Goal: Information Seeking & Learning: Learn about a topic

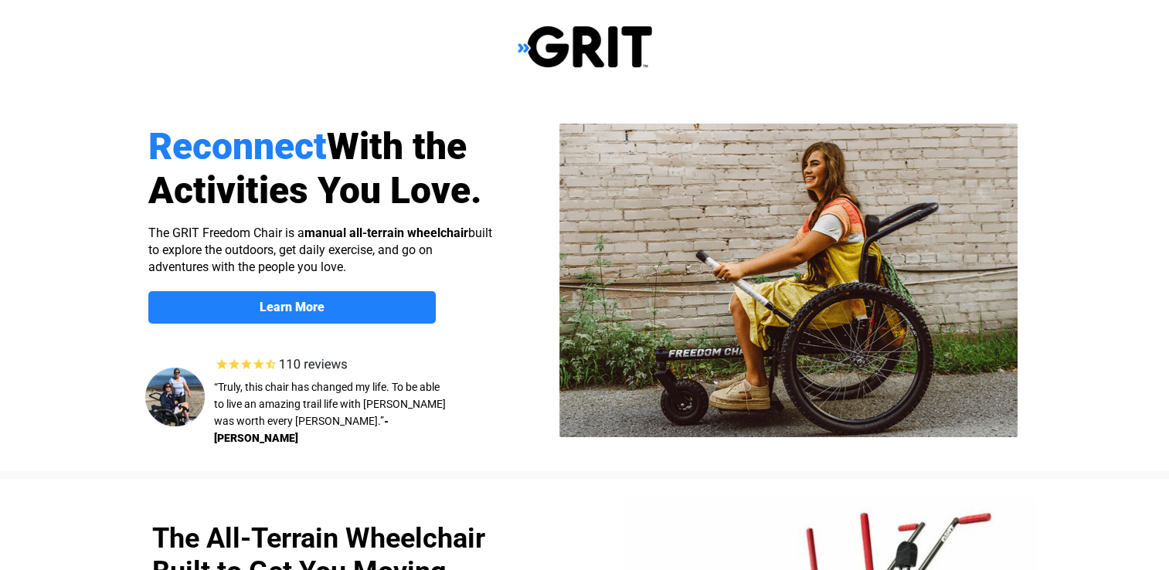
select select "US"
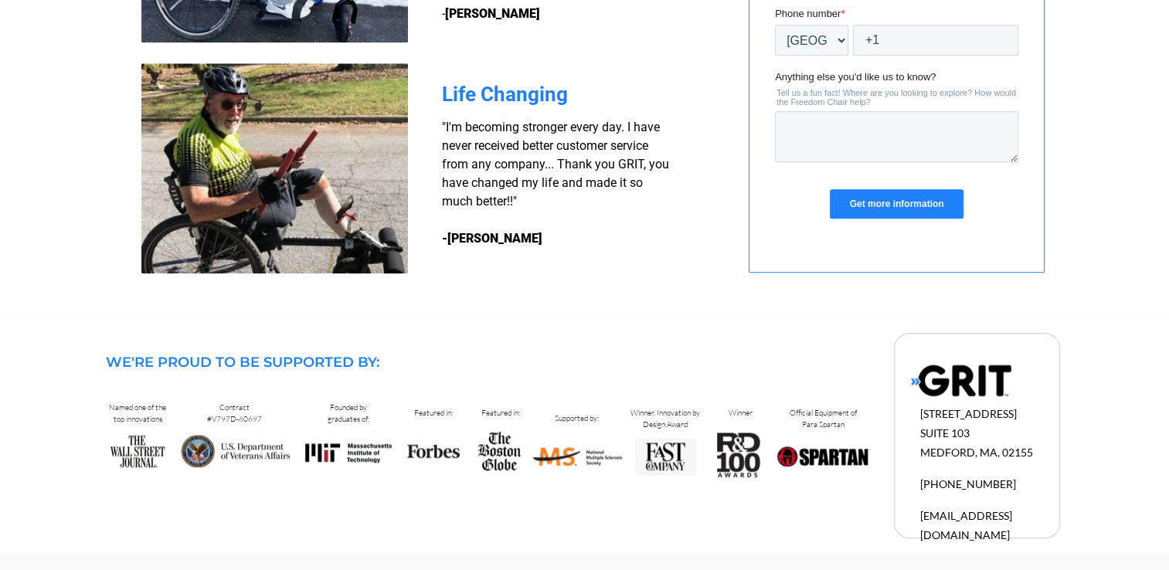
scroll to position [1459, 0]
